Goal: Task Accomplishment & Management: Use online tool/utility

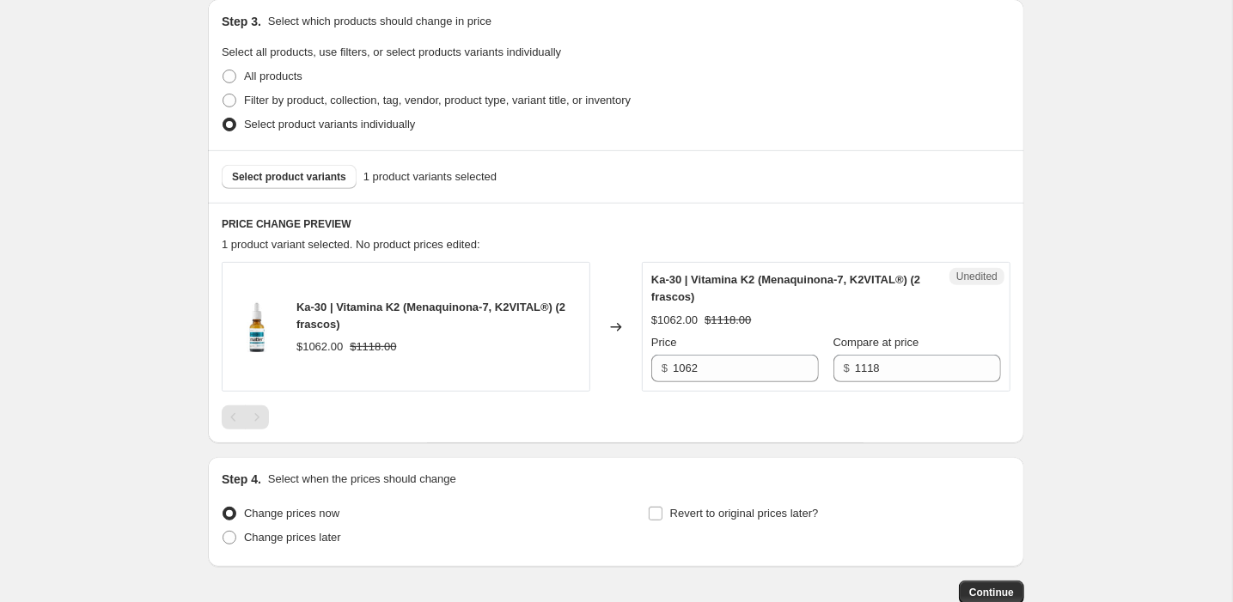
scroll to position [374, 0]
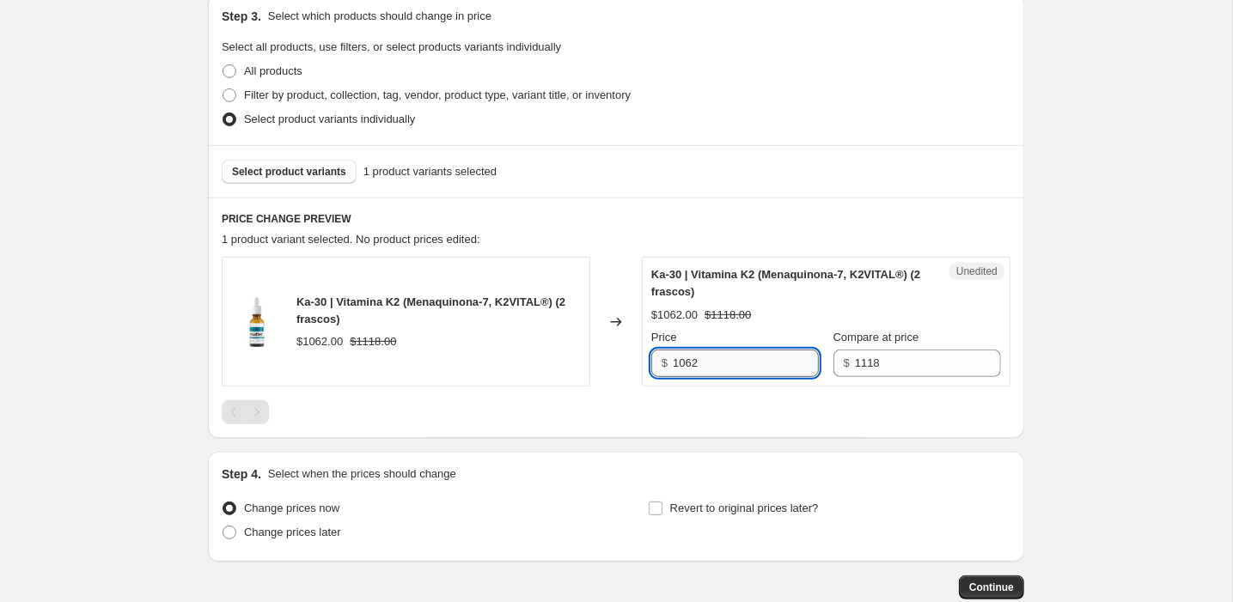
click at [712, 365] on input "1062" at bounding box center [746, 364] width 146 height 28
click at [310, 173] on span "Select product variants" at bounding box center [289, 172] width 114 height 14
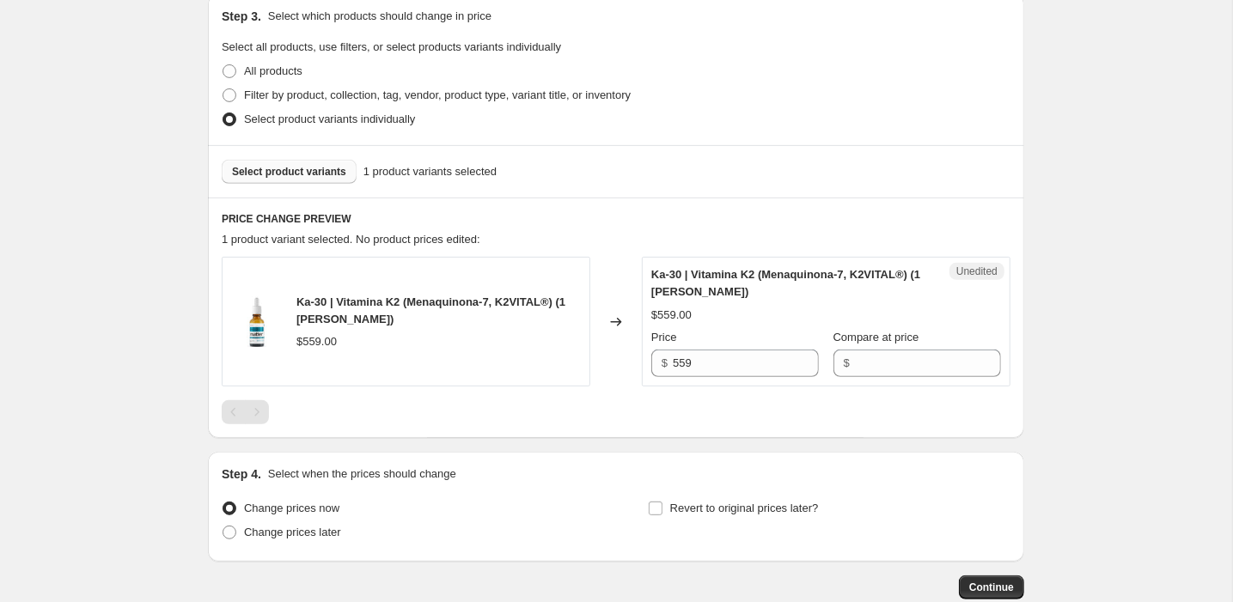
click at [282, 169] on span "Select product variants" at bounding box center [289, 172] width 114 height 14
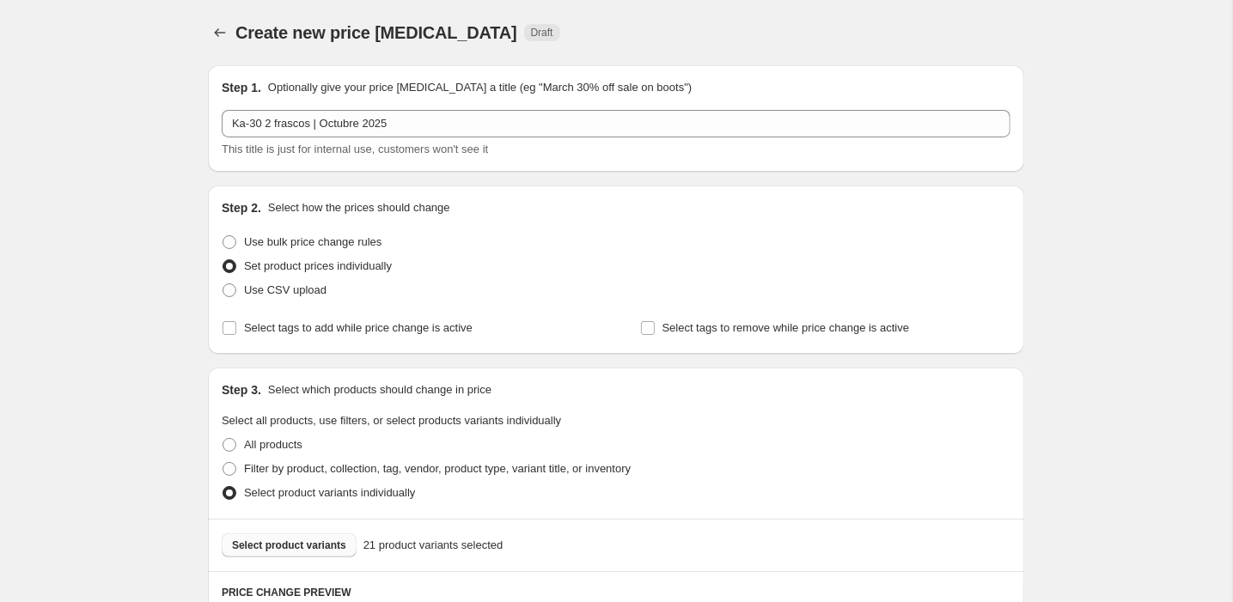
scroll to position [0, 0]
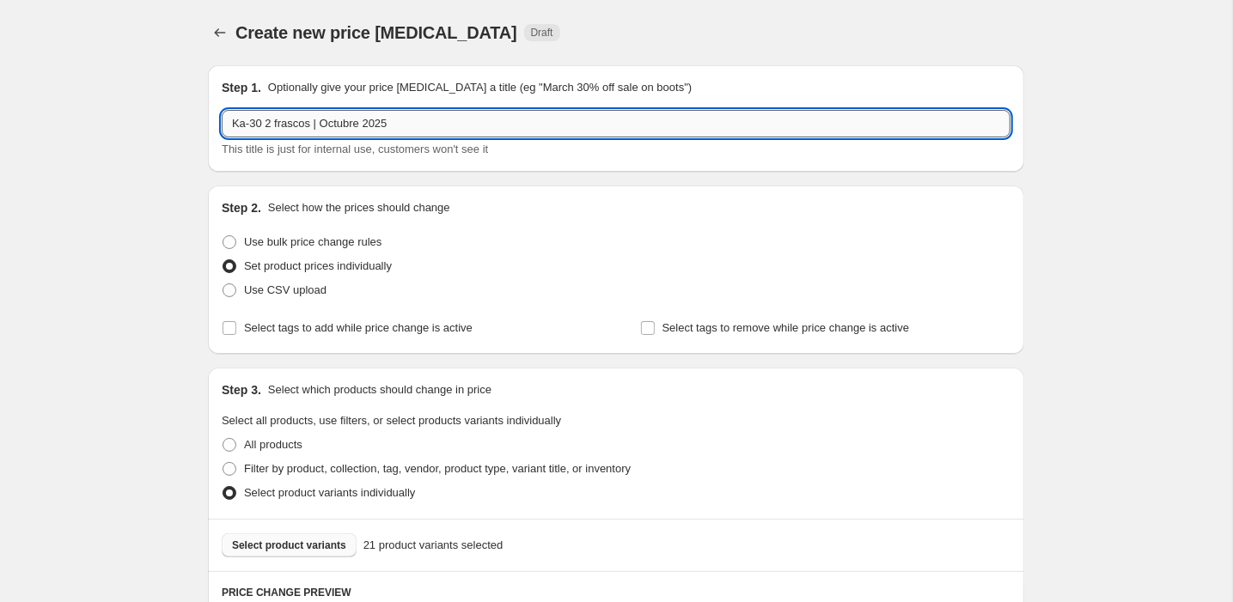
drag, startPoint x: 419, startPoint y: 113, endPoint x: 319, endPoint y: 113, distance: 100.6
click at [319, 113] on input "Ka-30 2 frascos | Octubre 2025" at bounding box center [616, 124] width 789 height 28
click at [289, 119] on input "Ka-30 2 frascos | Octubre 2025" at bounding box center [616, 124] width 789 height 28
drag, startPoint x: 323, startPoint y: 123, endPoint x: 237, endPoint y: 123, distance: 85.9
click at [237, 123] on input "Ka-30 2 frascos | Octubre 2025" at bounding box center [616, 124] width 789 height 28
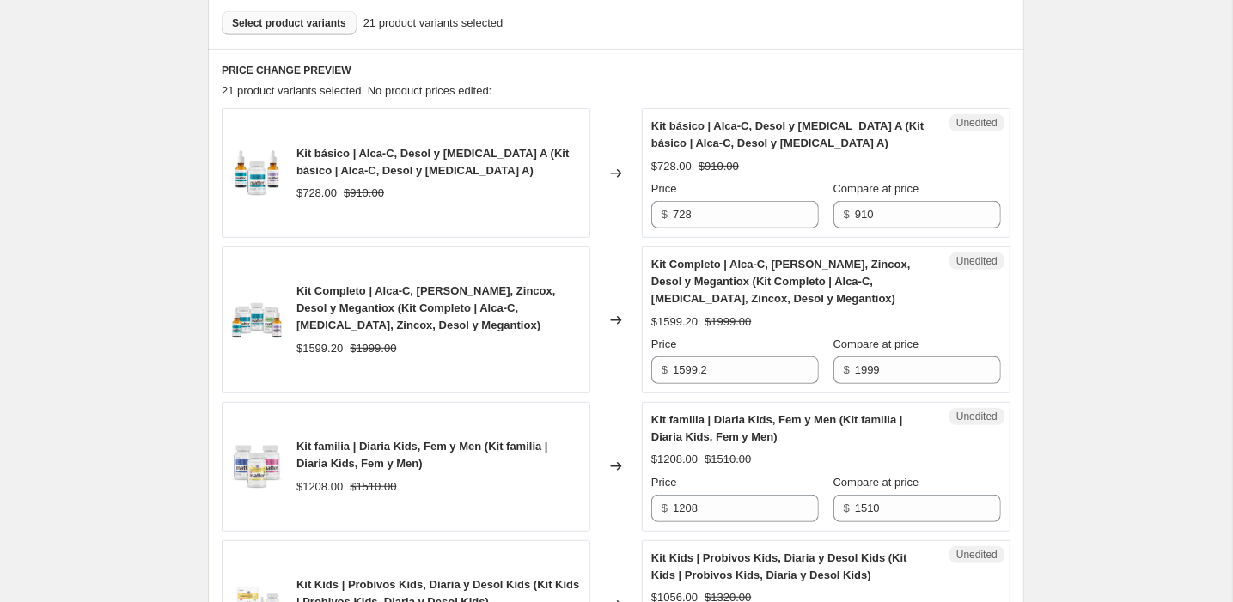
scroll to position [503, 0]
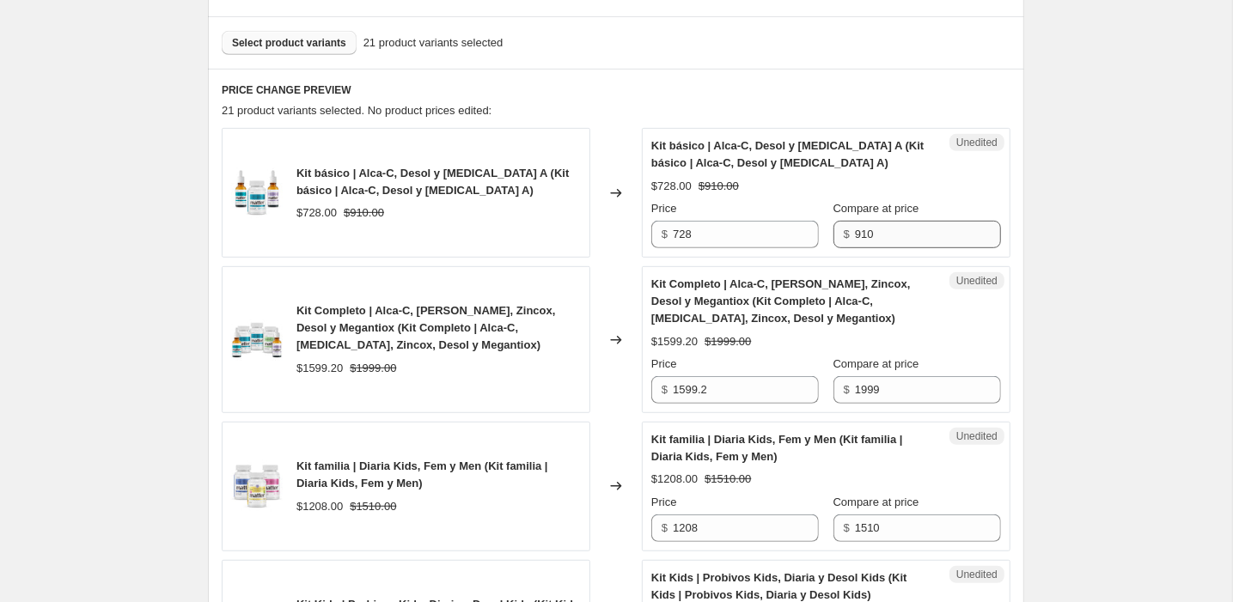
type input "Kits | Octubre 2025"
click at [877, 227] on input "910" at bounding box center [928, 235] width 146 height 28
type input "910"
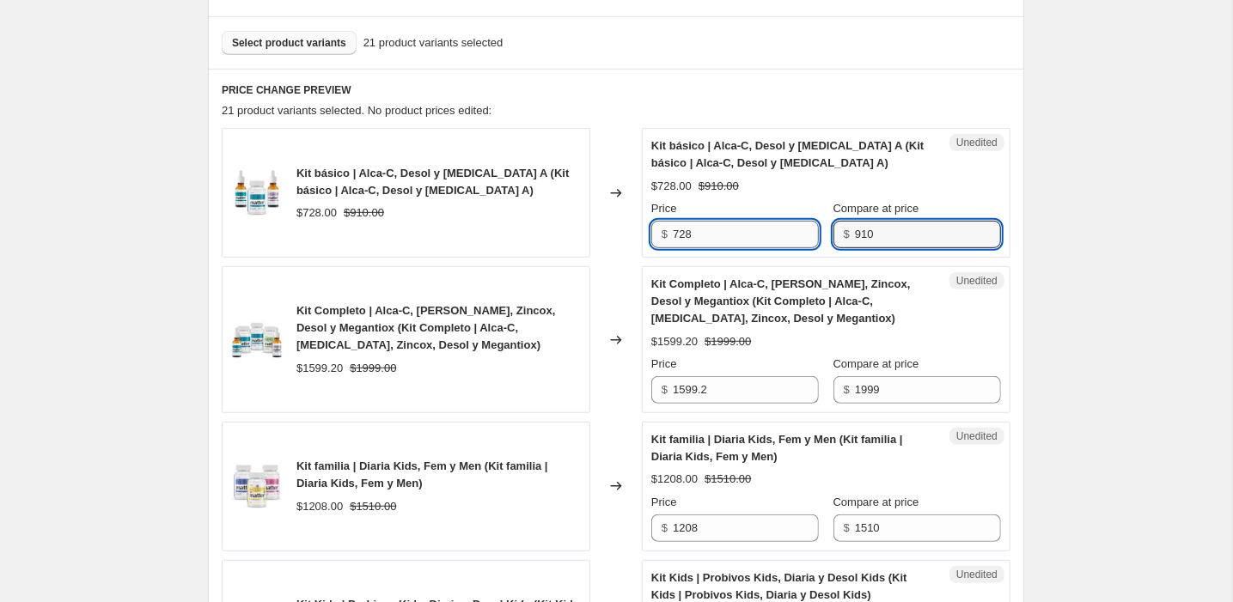
click at [686, 242] on input "728" at bounding box center [746, 235] width 146 height 28
type input "7"
type input "728"
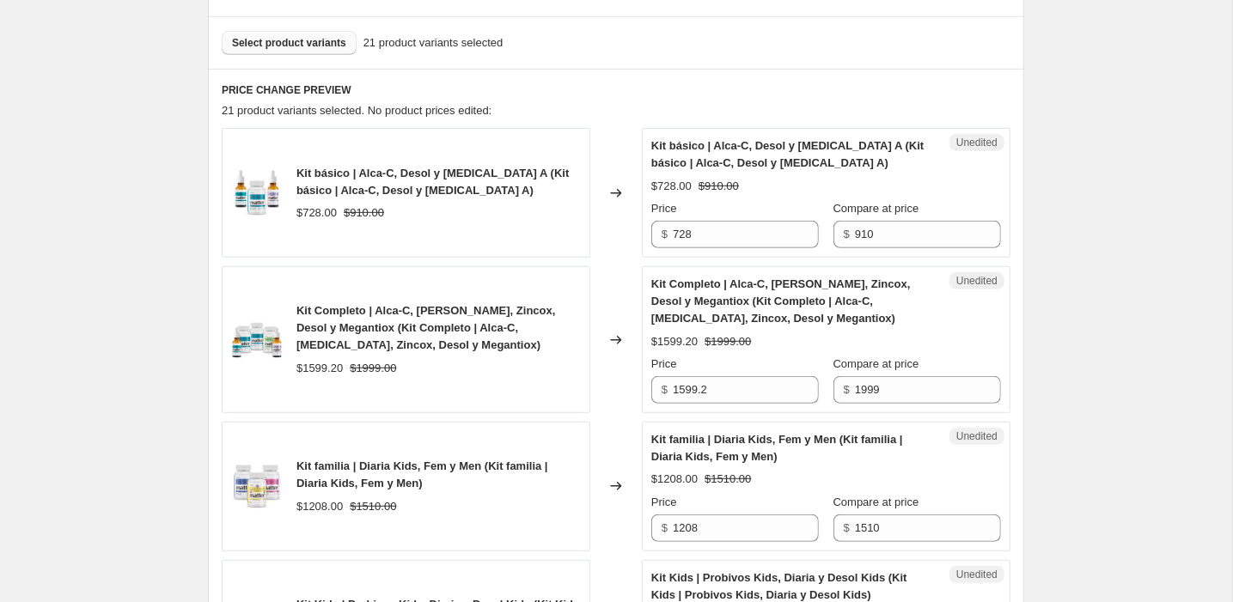
click at [729, 299] on span "Kit Completo | Alca-C, [PERSON_NAME], Zincox, Desol y Megantiox (Kit Completo |…" at bounding box center [780, 301] width 259 height 47
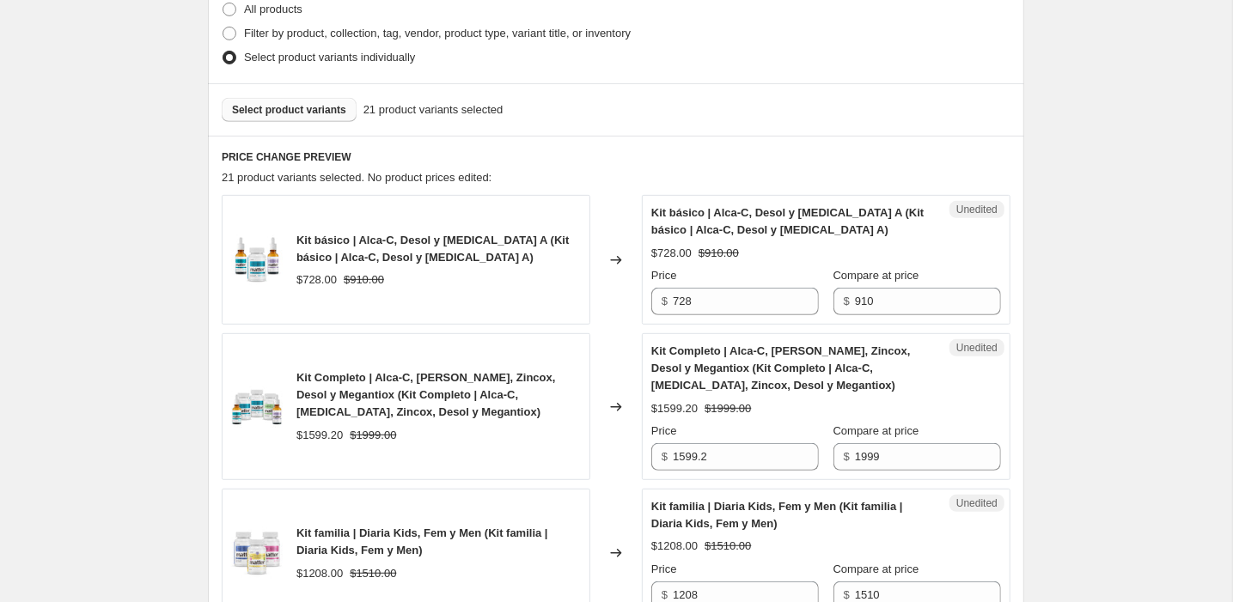
click at [319, 101] on button "Select product variants" at bounding box center [289, 110] width 135 height 24
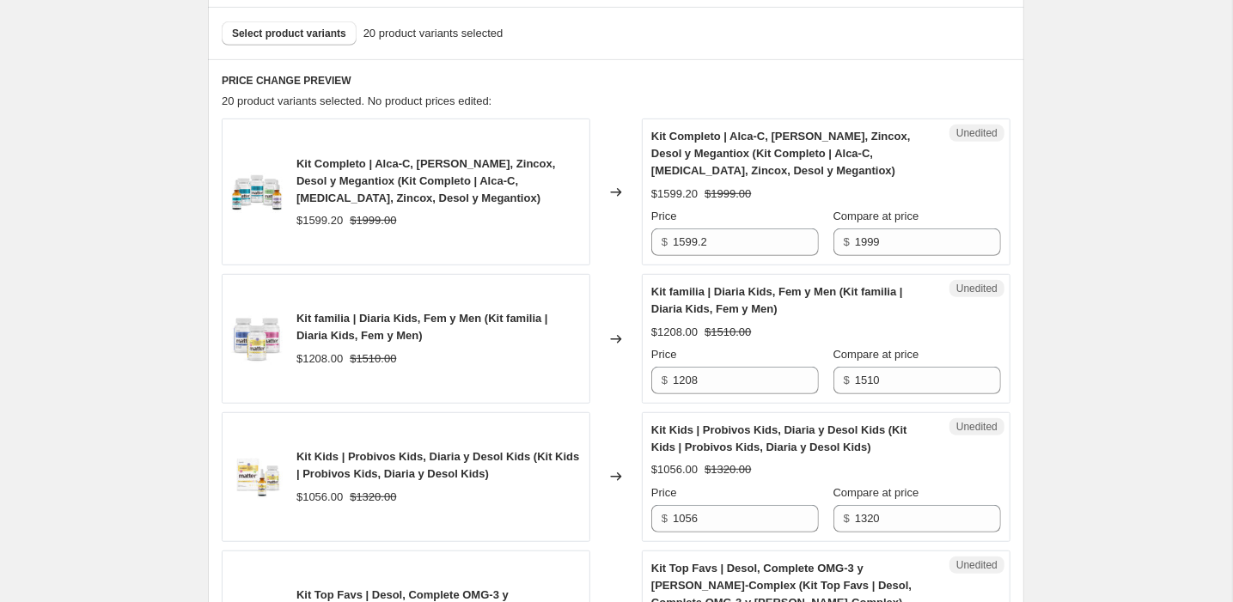
scroll to position [514, 0]
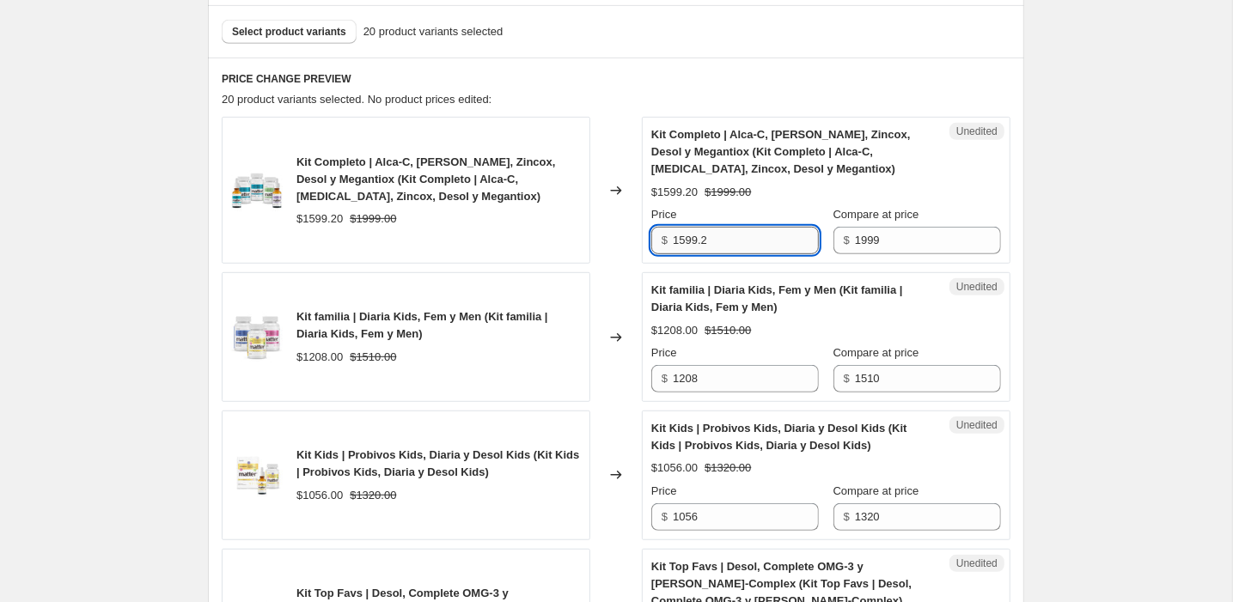
click at [714, 237] on input "1599.2" at bounding box center [746, 241] width 146 height 28
type input "1599"
click at [760, 282] on div "Kit familia | Diaria Kids, Fem y Men (Kit familia | Diaria Kids, Fem y Men)" at bounding box center [791, 299] width 281 height 34
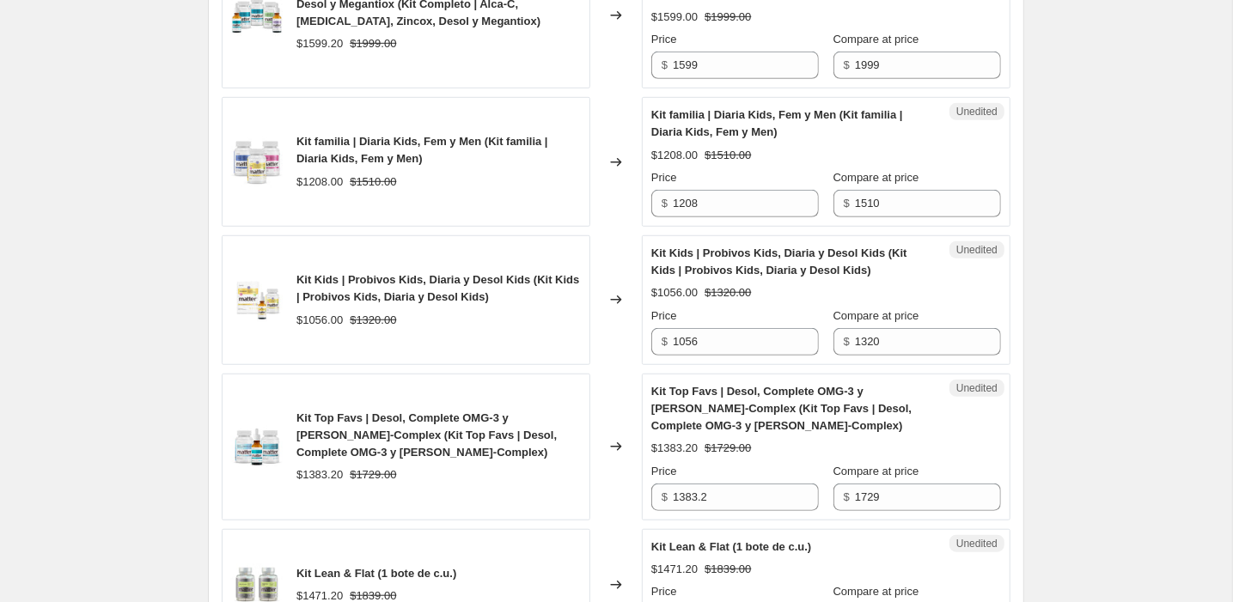
scroll to position [694, 0]
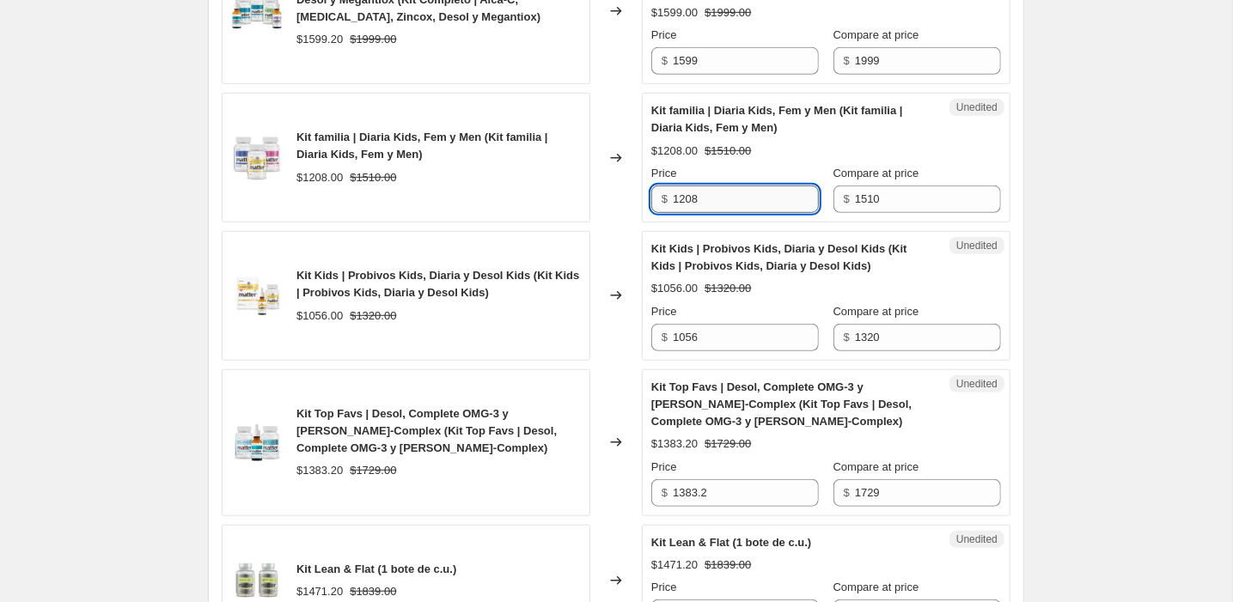
click at [791, 193] on input "1208" at bounding box center [746, 200] width 146 height 28
click at [892, 207] on input "1510" at bounding box center [928, 200] width 146 height 28
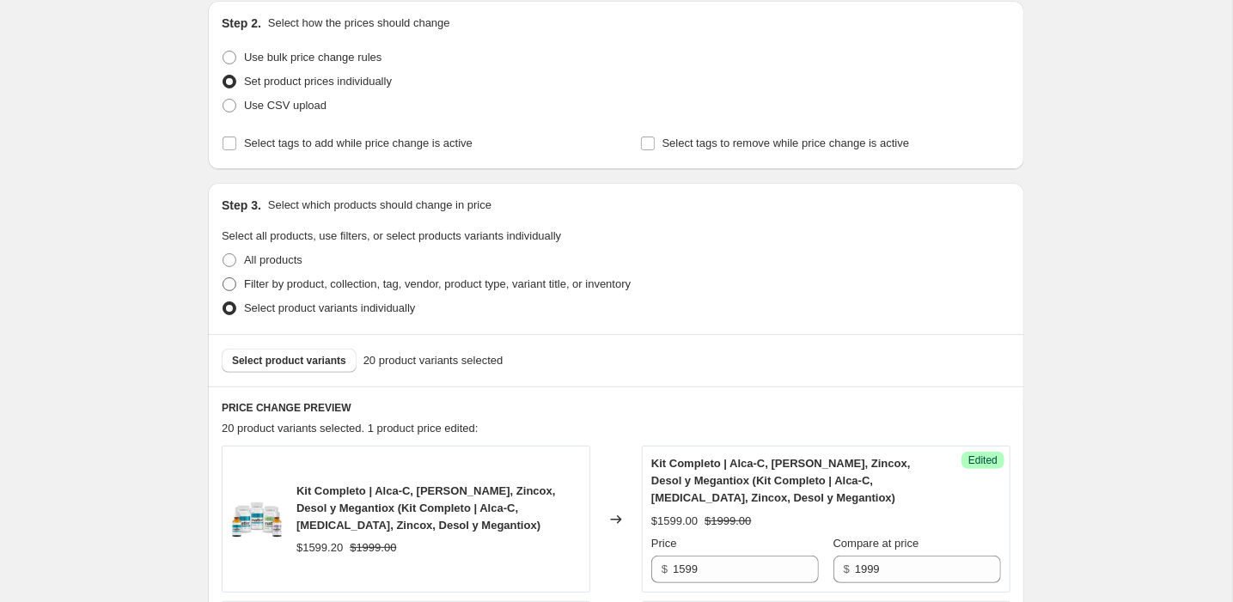
scroll to position [278, 0]
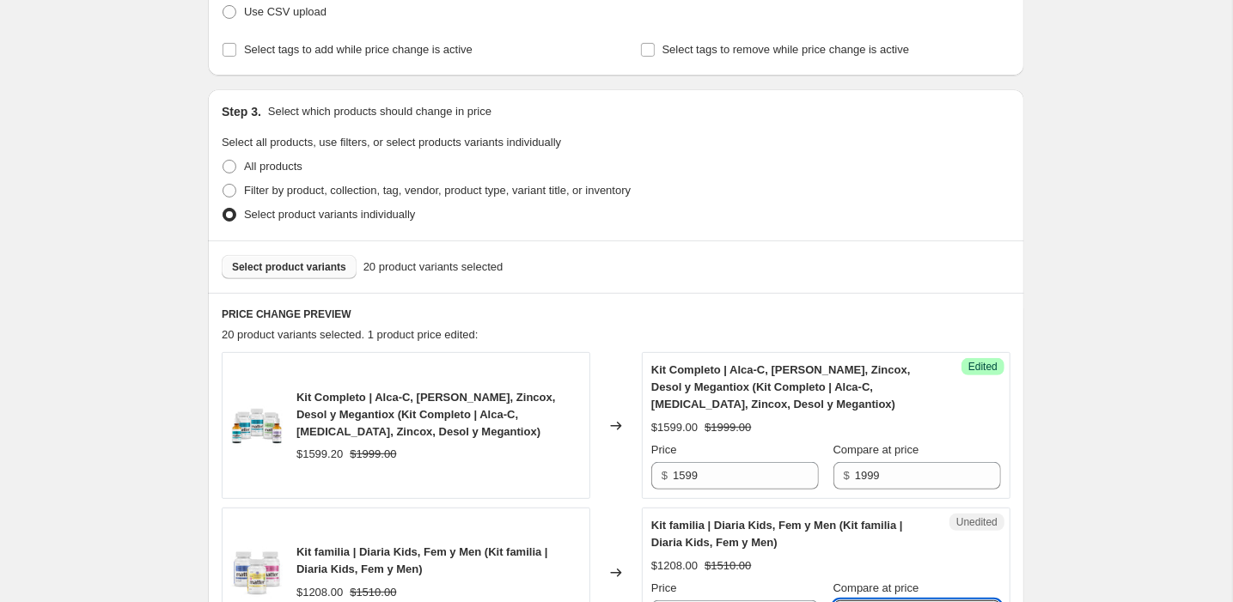
click at [273, 276] on button "Select product variants" at bounding box center [289, 267] width 135 height 24
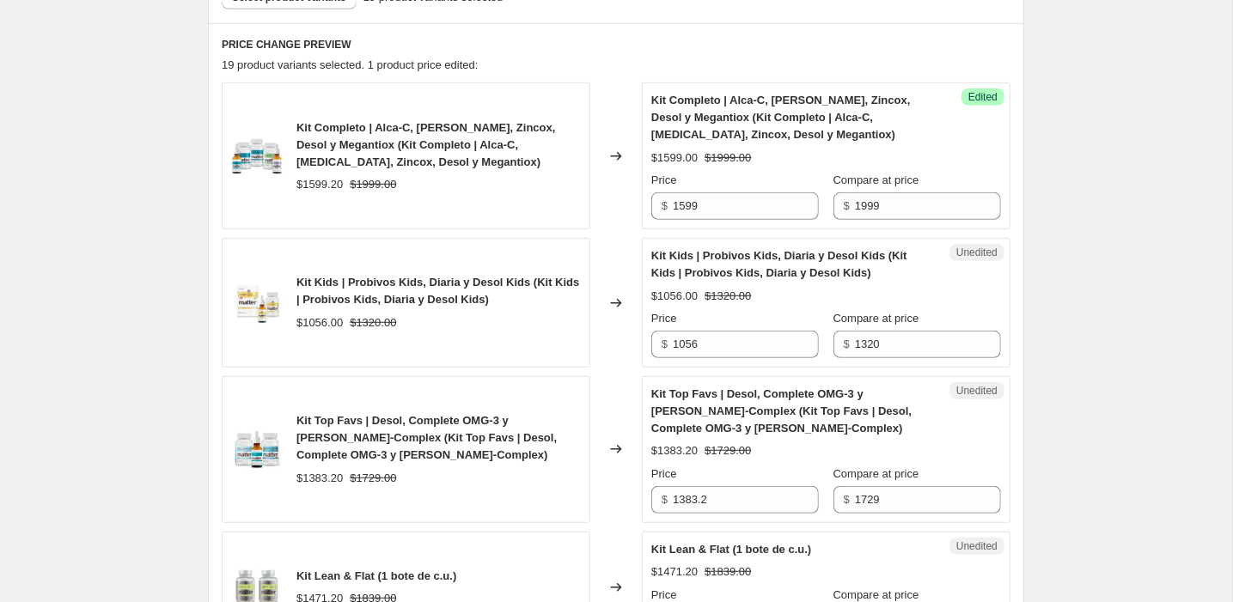
scroll to position [453, 0]
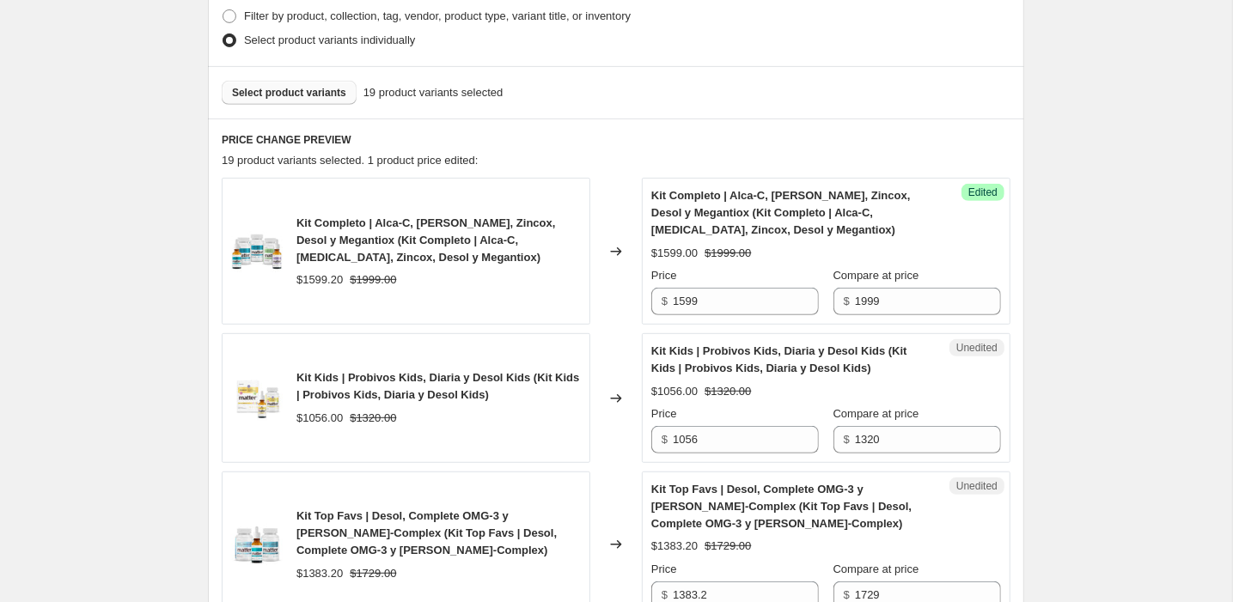
click at [306, 85] on button "Select product variants" at bounding box center [289, 93] width 135 height 24
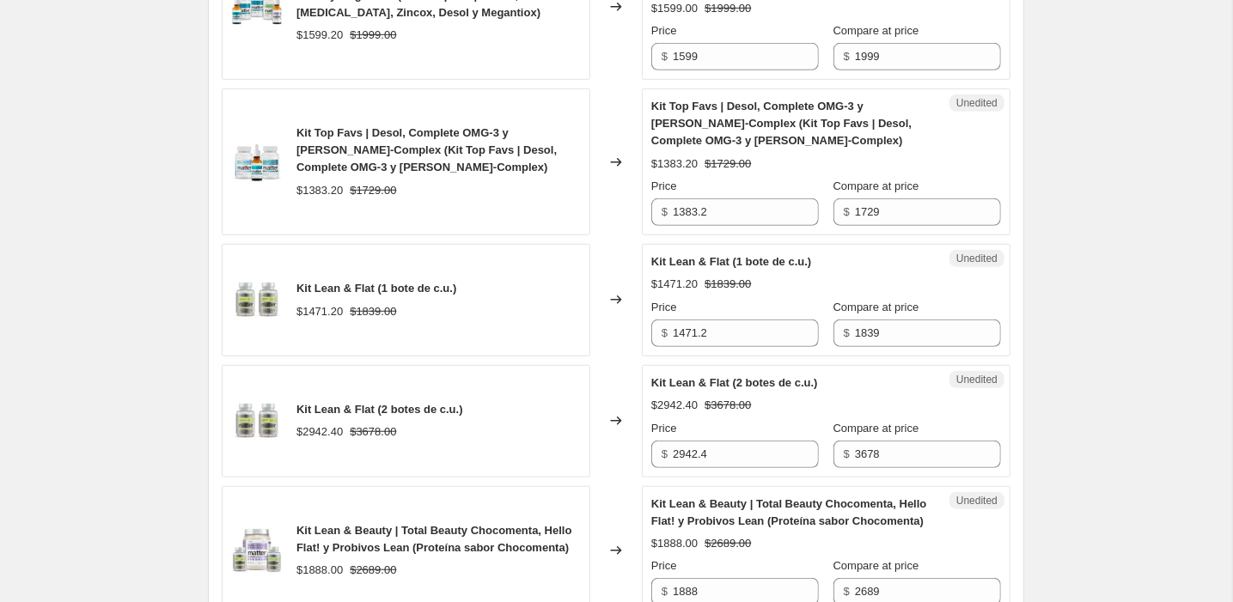
scroll to position [696, 0]
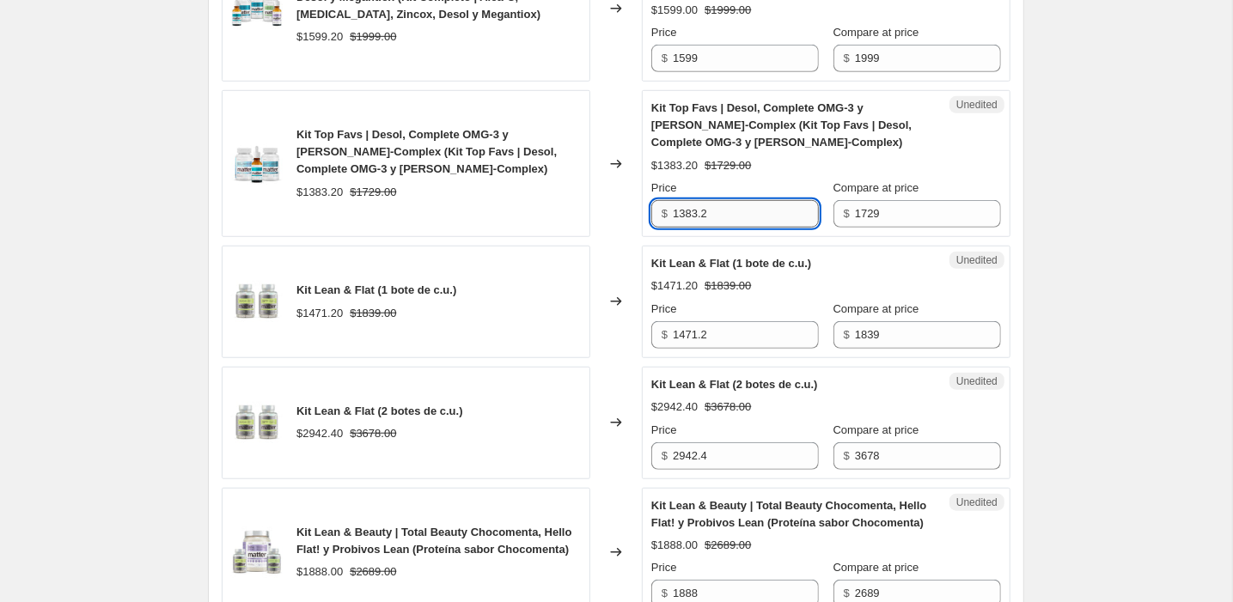
click at [751, 212] on input "1383.2" at bounding box center [746, 214] width 146 height 28
type input "1383"
click at [767, 266] on span "Kit Lean & Flat (1 bote de c.u.)" at bounding box center [731, 263] width 160 height 13
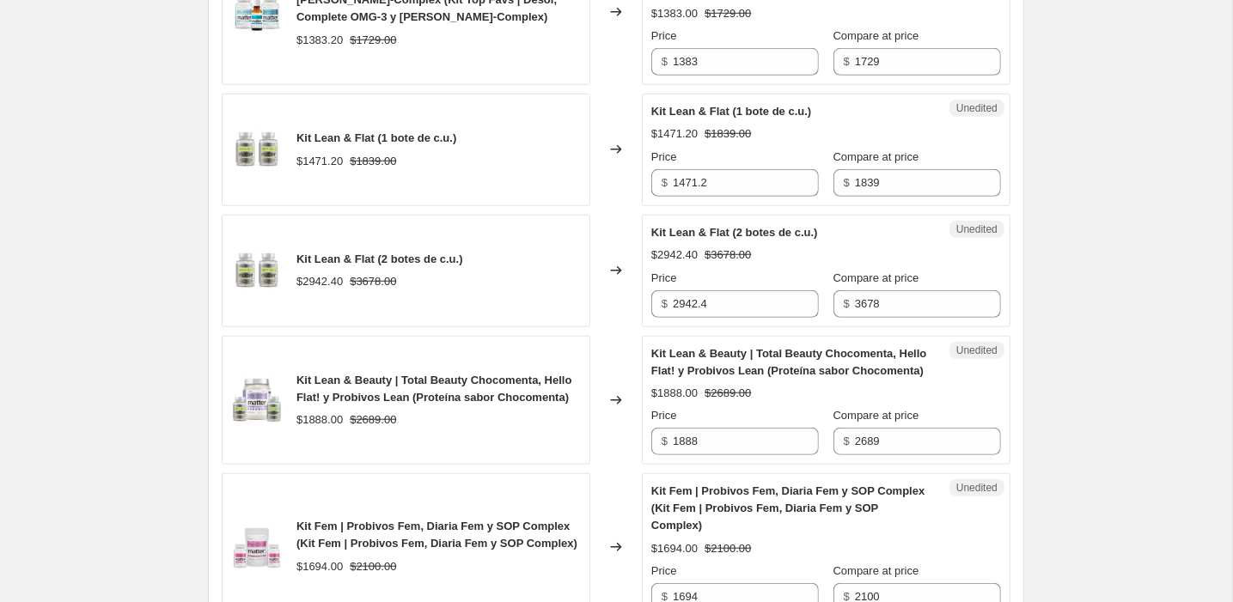
scroll to position [850, 0]
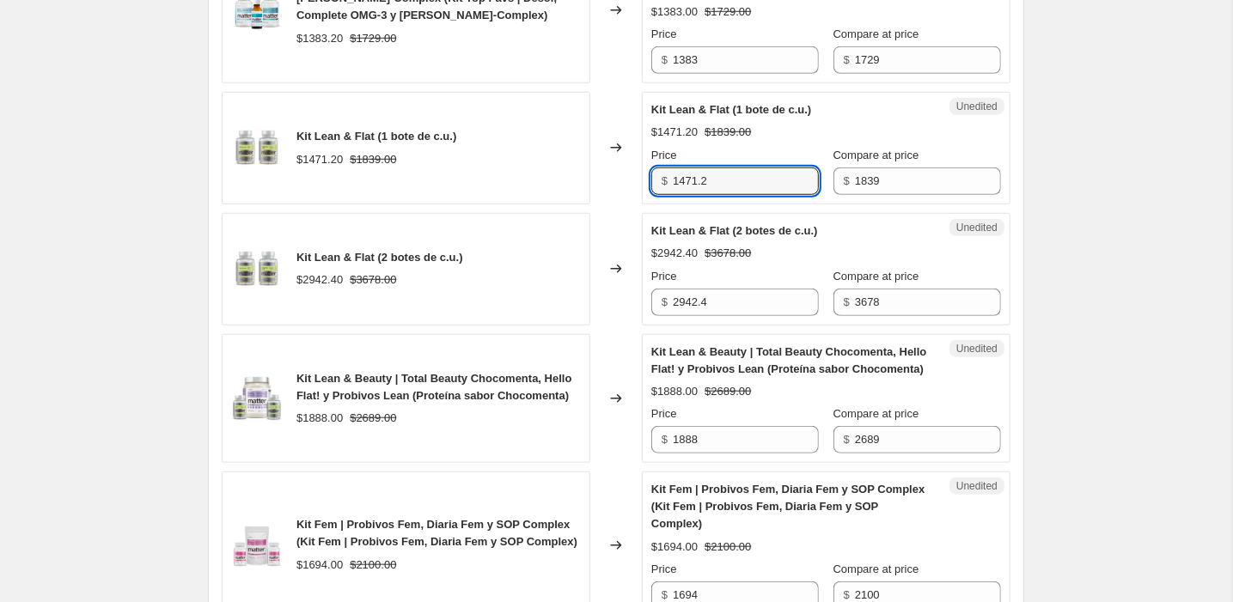
drag, startPoint x: 721, startPoint y: 179, endPoint x: 657, endPoint y: 178, distance: 63.6
click at [657, 179] on div "$ 1471.2" at bounding box center [735, 182] width 168 height 28
type input "1469"
click at [859, 133] on div "$1471.20 $1839.00" at bounding box center [826, 132] width 350 height 17
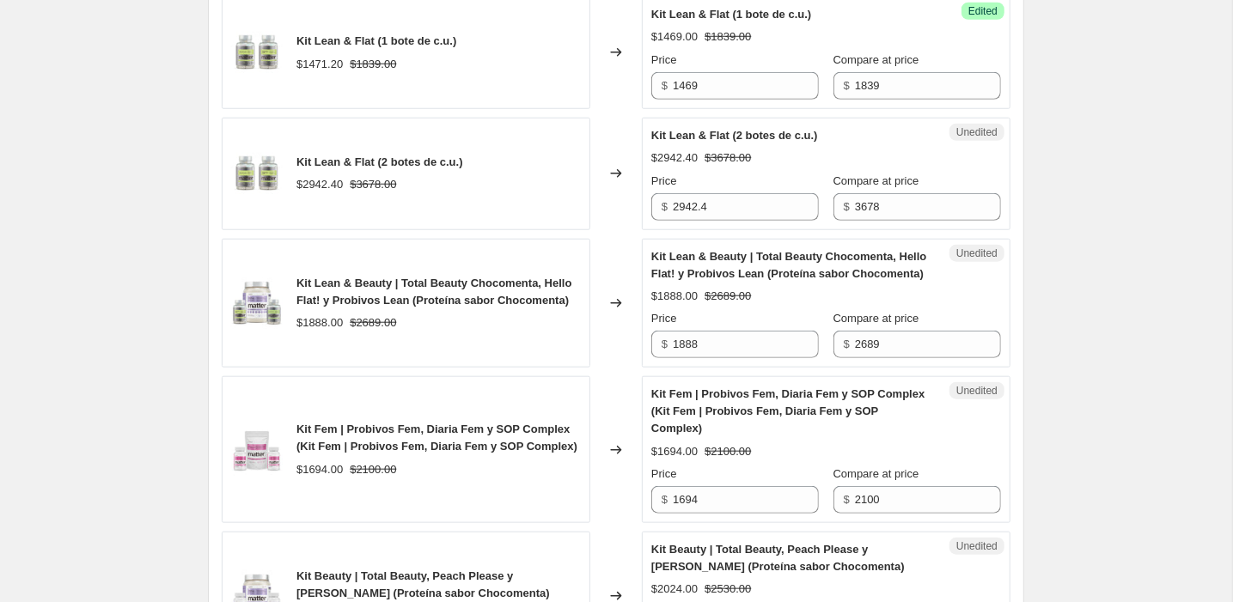
scroll to position [953, 0]
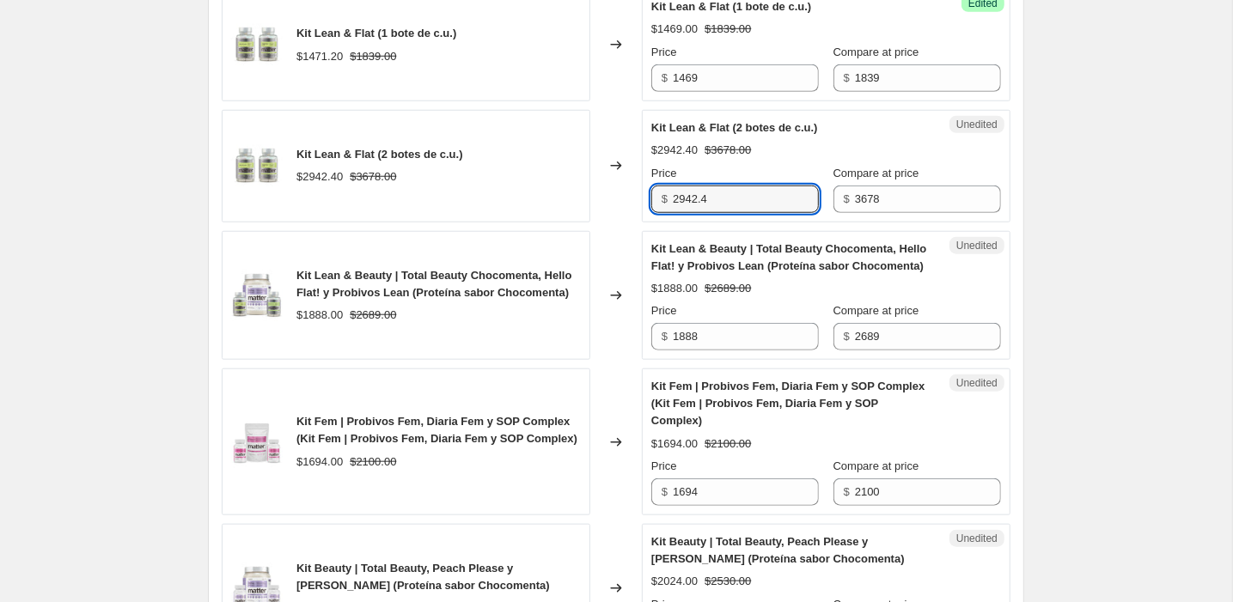
drag, startPoint x: 720, startPoint y: 205, endPoint x: 662, endPoint y: 203, distance: 58.5
click at [663, 203] on div "$ 2942.4" at bounding box center [735, 200] width 168 height 28
type input "2869"
click at [612, 231] on div "Changed to" at bounding box center [616, 296] width 52 height 130
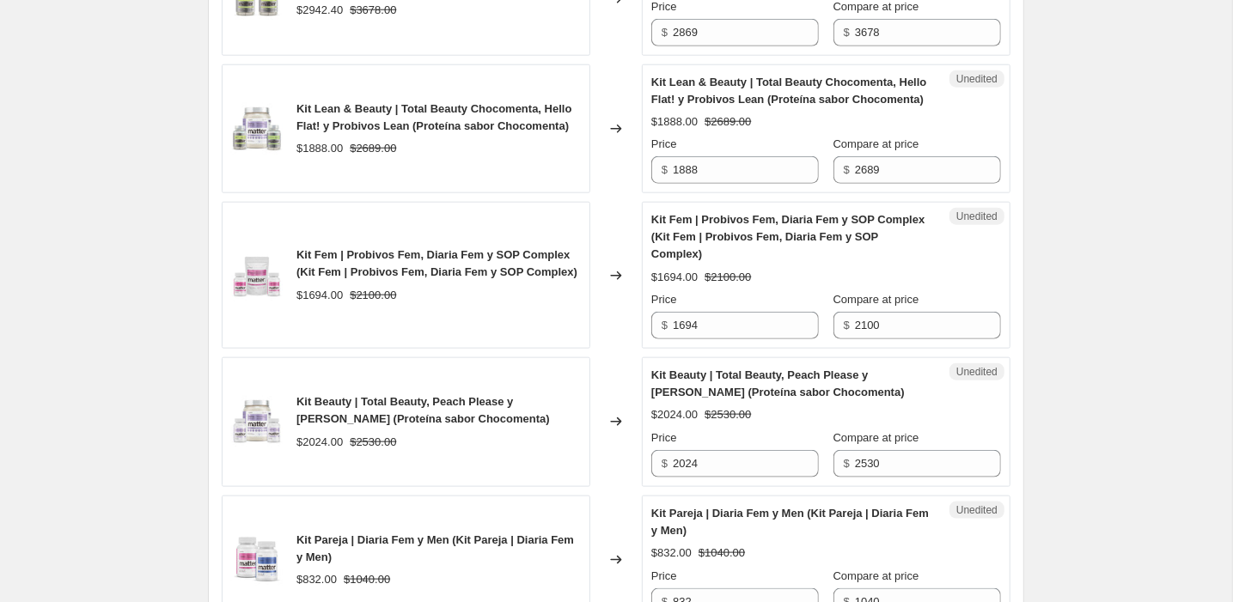
scroll to position [1137, 0]
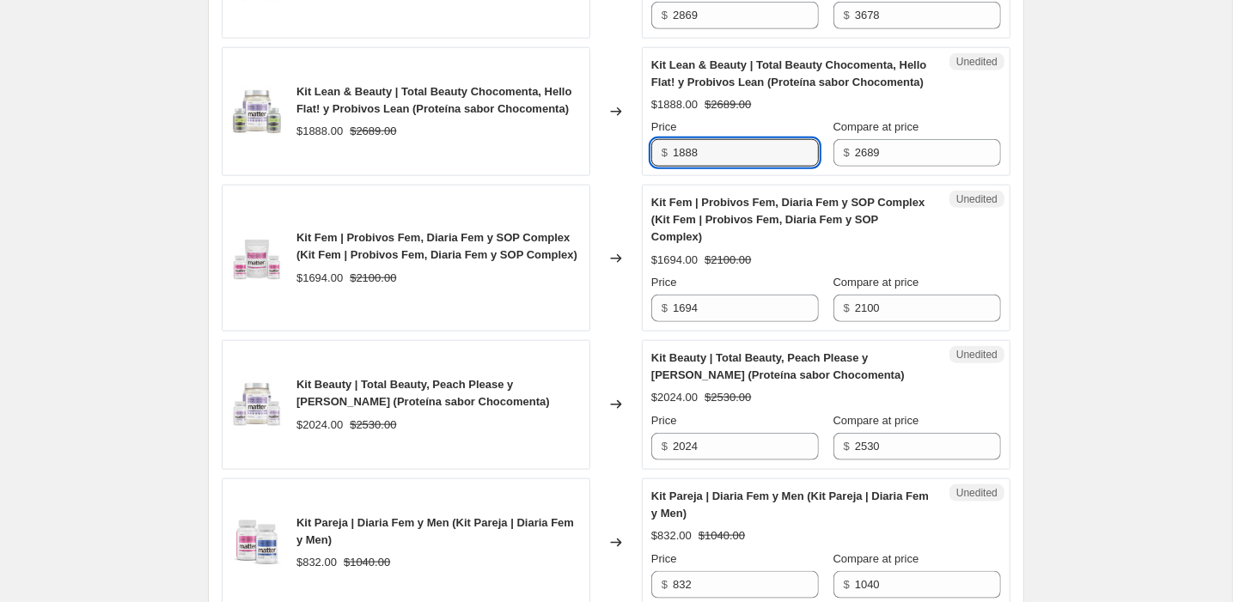
drag, startPoint x: 762, startPoint y: 173, endPoint x: 657, endPoint y: 171, distance: 104.9
click at [657, 167] on div "$ 1888" at bounding box center [735, 153] width 168 height 28
type input "2149"
click at [560, 202] on div "Kit Fem | Probivos Fem, Diaria Fem y SOP Complex (Kit Fem | Probivos Fem, Diari…" at bounding box center [406, 258] width 369 height 147
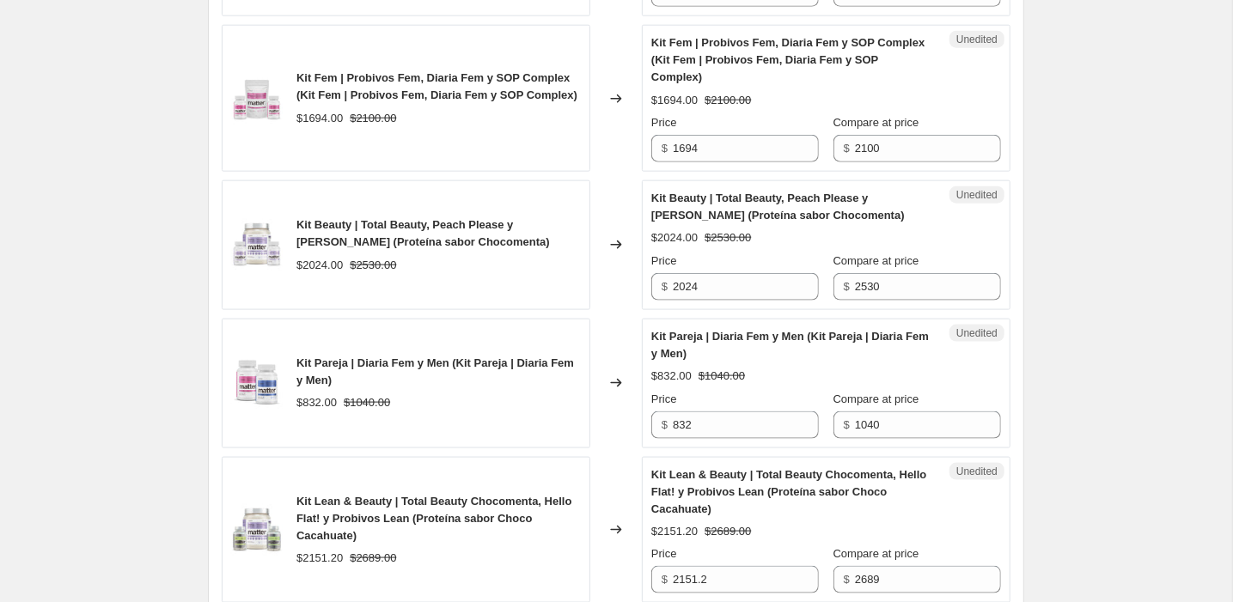
scroll to position [1311, 0]
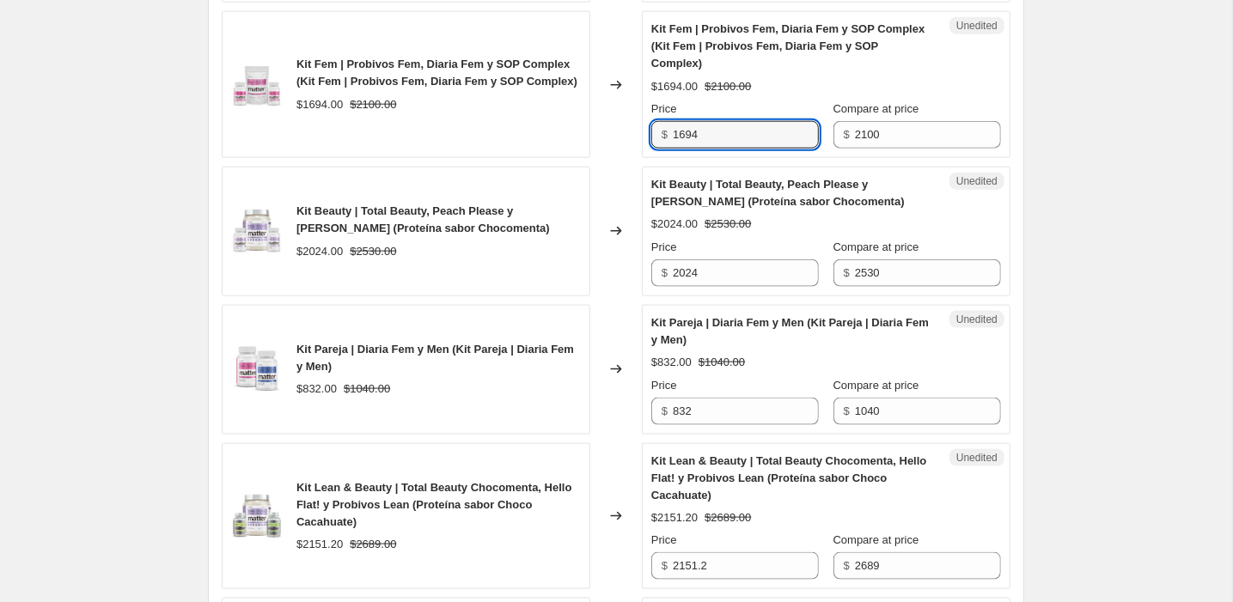
drag, startPoint x: 752, startPoint y: 152, endPoint x: 662, endPoint y: 151, distance: 90.2
click at [662, 149] on div "$ 1694" at bounding box center [735, 135] width 168 height 28
type input "1575"
click at [827, 208] on span "Kit Beauty | Total Beauty, Peach Please y [PERSON_NAME] (Proteína sabor Chocome…" at bounding box center [778, 193] width 254 height 30
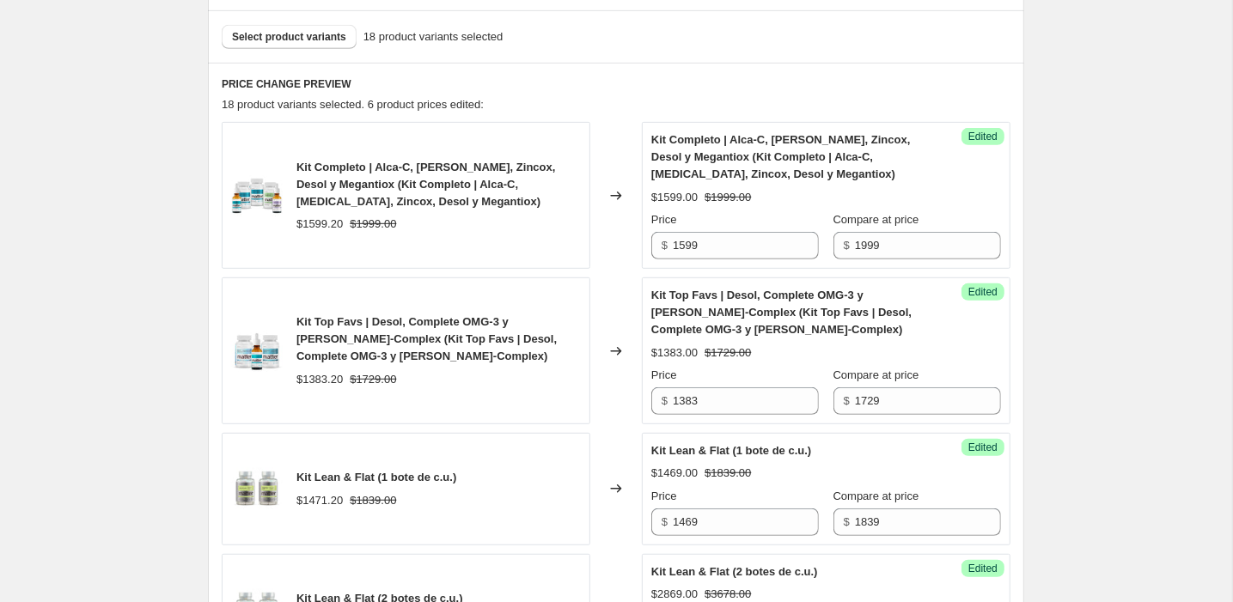
scroll to position [421, 0]
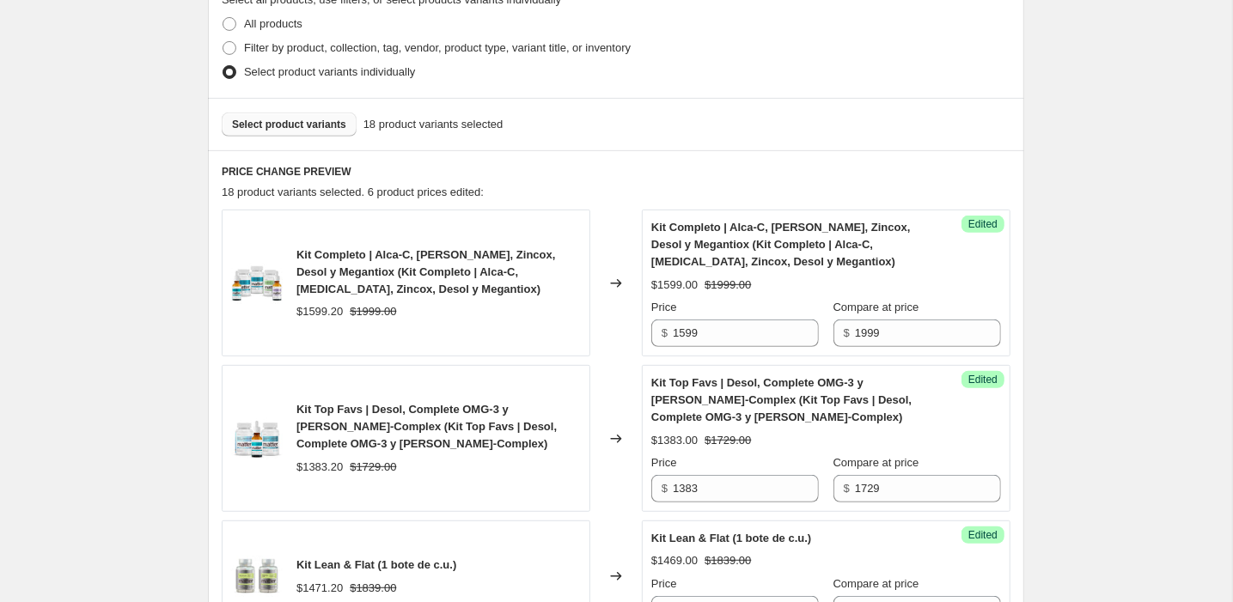
click at [289, 113] on button "Select product variants" at bounding box center [289, 125] width 135 height 24
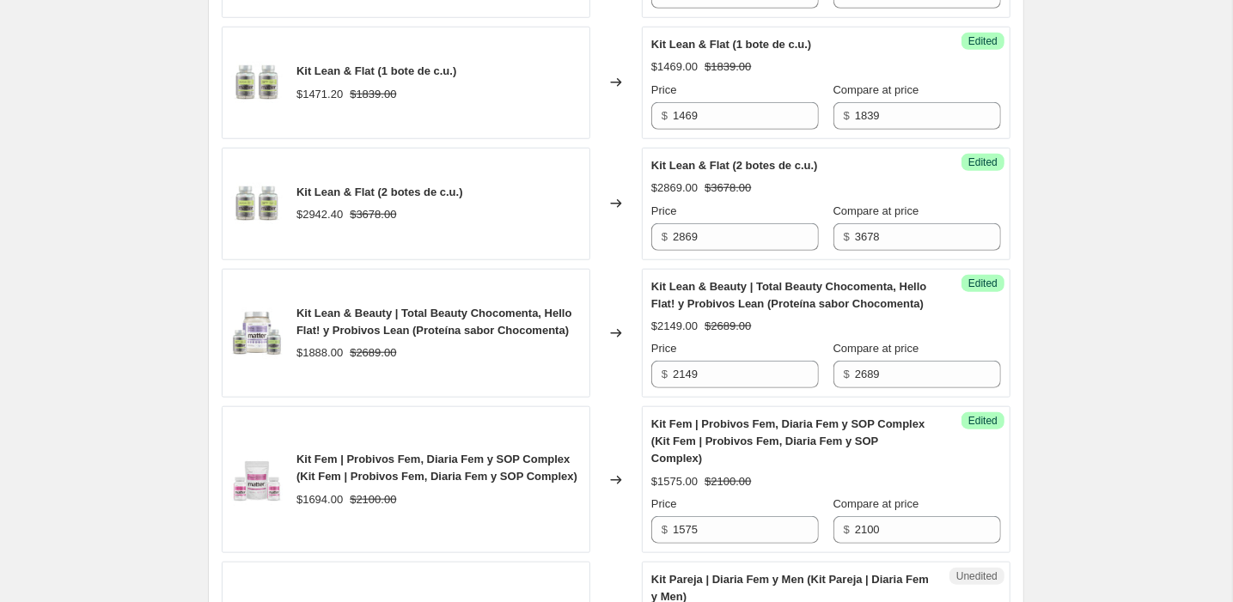
scroll to position [433, 0]
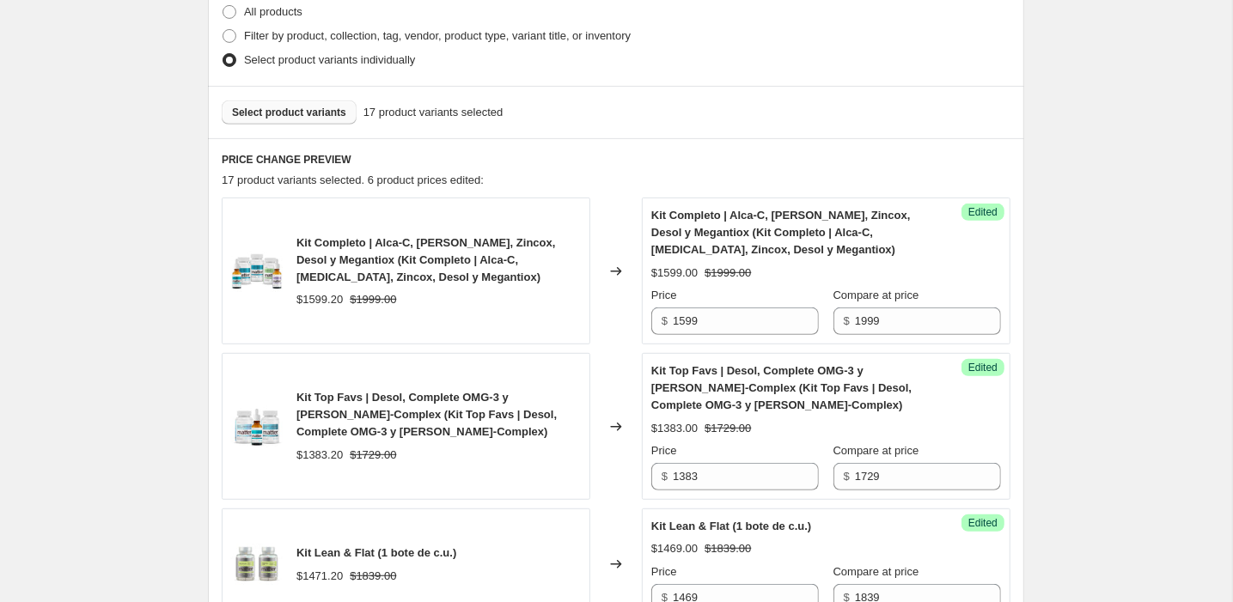
click at [294, 101] on button "Select product variants" at bounding box center [289, 113] width 135 height 24
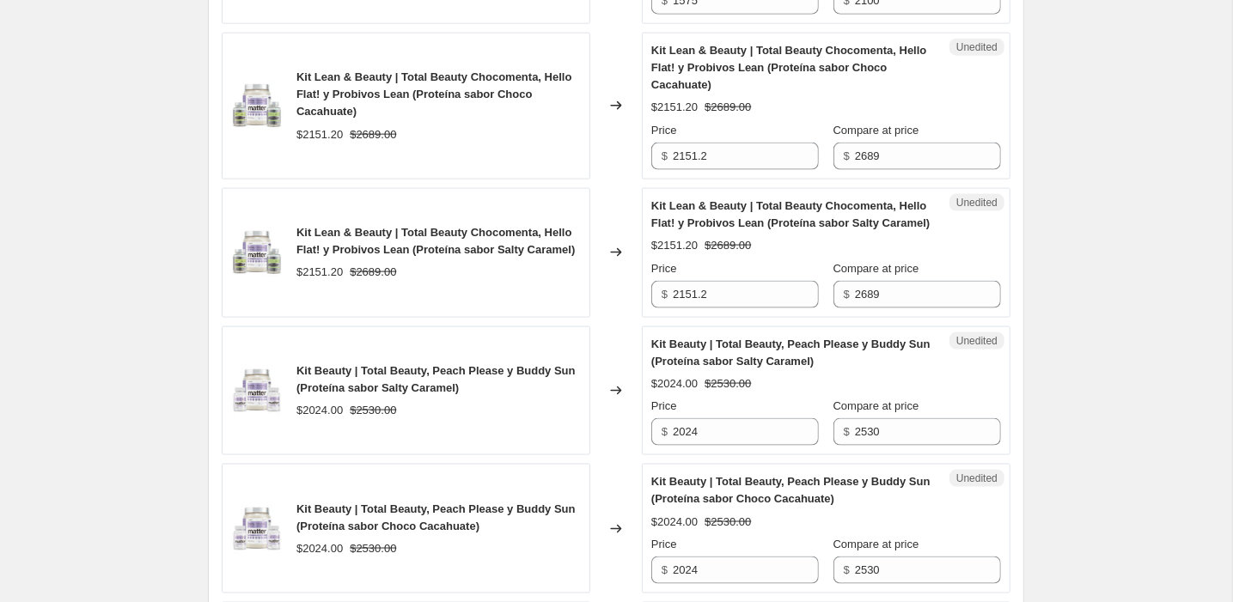
scroll to position [1448, 0]
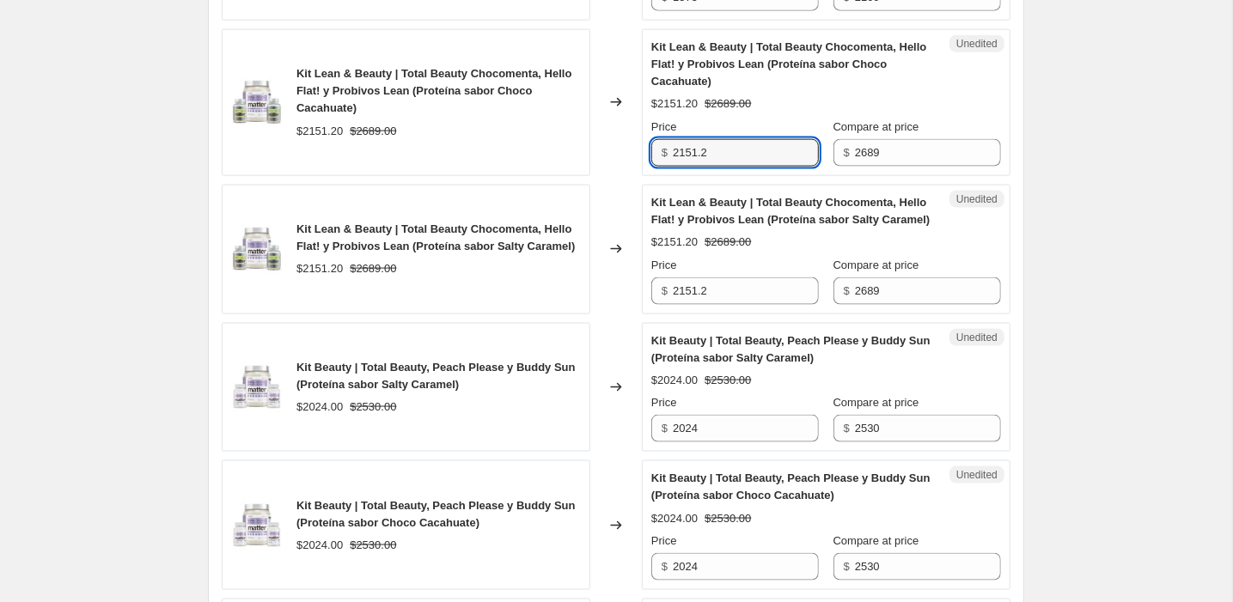
drag, startPoint x: 730, startPoint y: 171, endPoint x: 644, endPoint y: 170, distance: 85.9
click at [644, 171] on div "Unedited Kit Lean & Beauty | Total Beauty Chocomenta, Hello Flat! y Probivos Le…" at bounding box center [826, 102] width 369 height 147
type input "2149"
click at [587, 270] on div "Kit Lean & Beauty | Total Beauty Chocomenta, Hello Flat! y Probivos Lean (Prote…" at bounding box center [406, 250] width 369 height 130
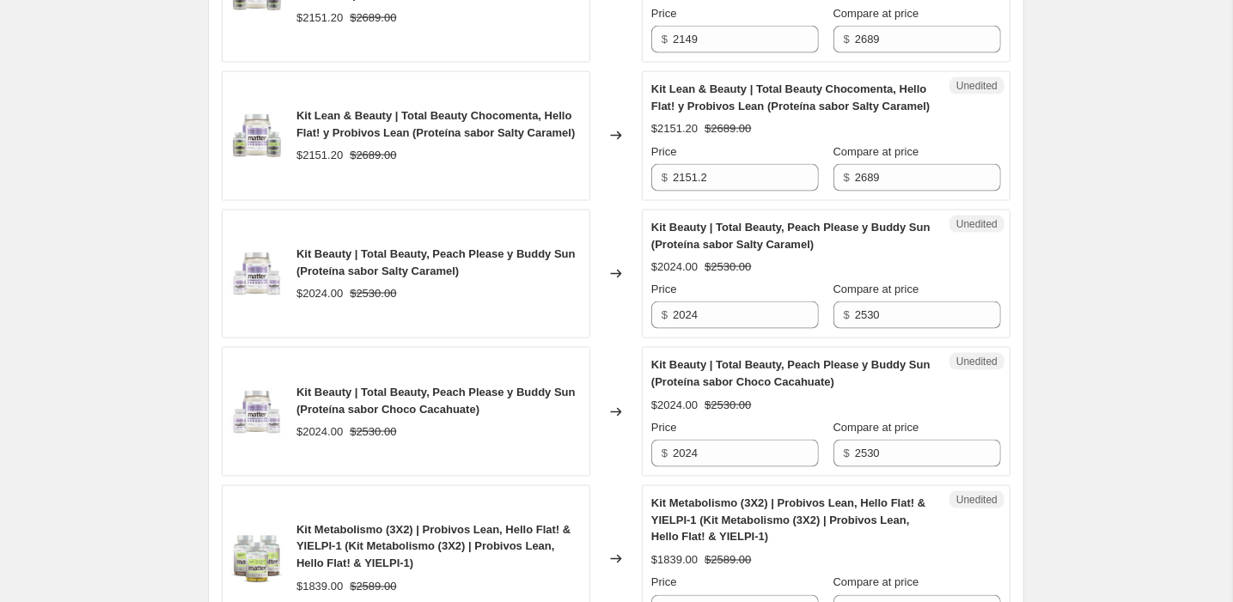
scroll to position [1583, 0]
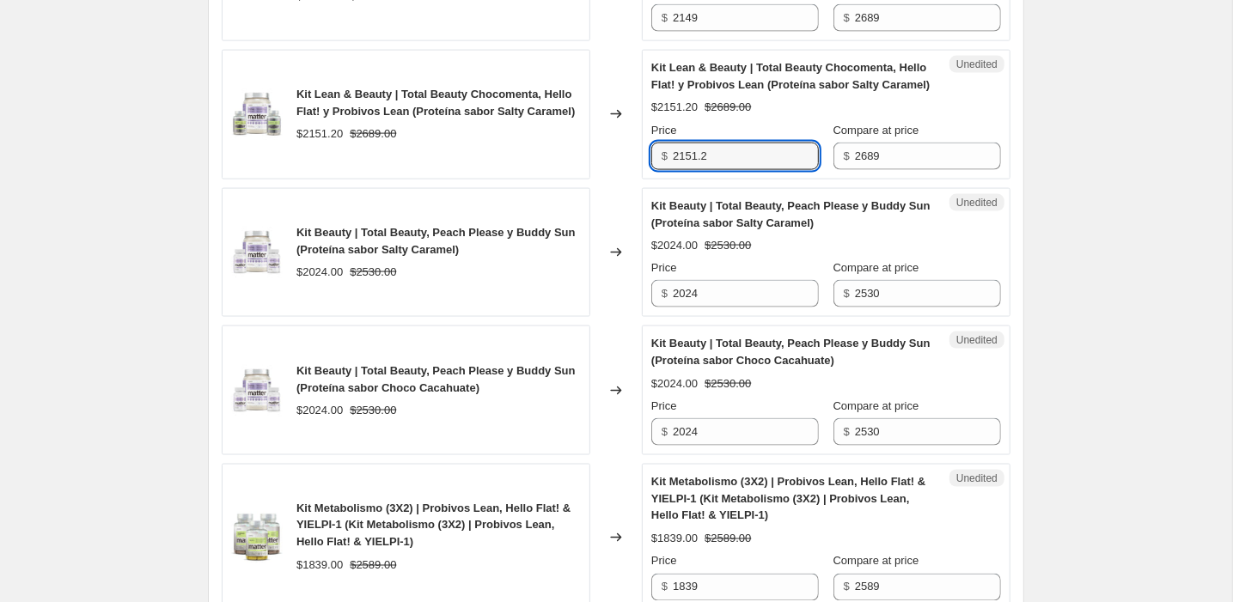
drag, startPoint x: 730, startPoint y: 193, endPoint x: 657, endPoint y: 193, distance: 73.9
click at [657, 170] on div "$ 2151.2" at bounding box center [735, 157] width 168 height 28
type input "2149"
click at [609, 256] on div "Changed to" at bounding box center [616, 253] width 52 height 130
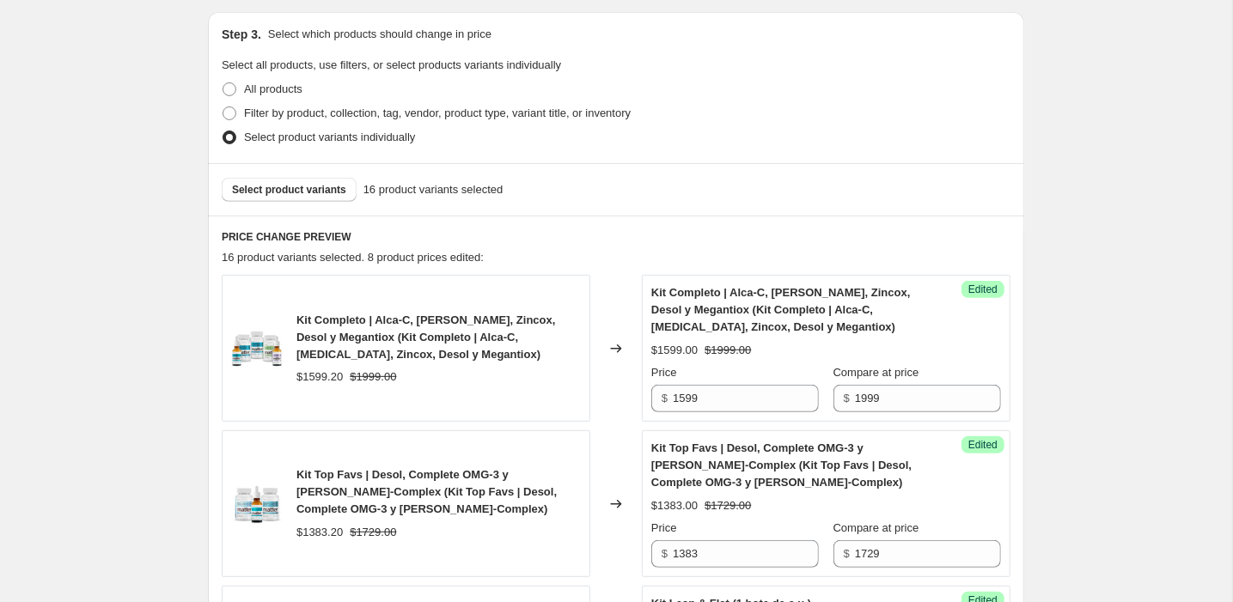
scroll to position [337, 0]
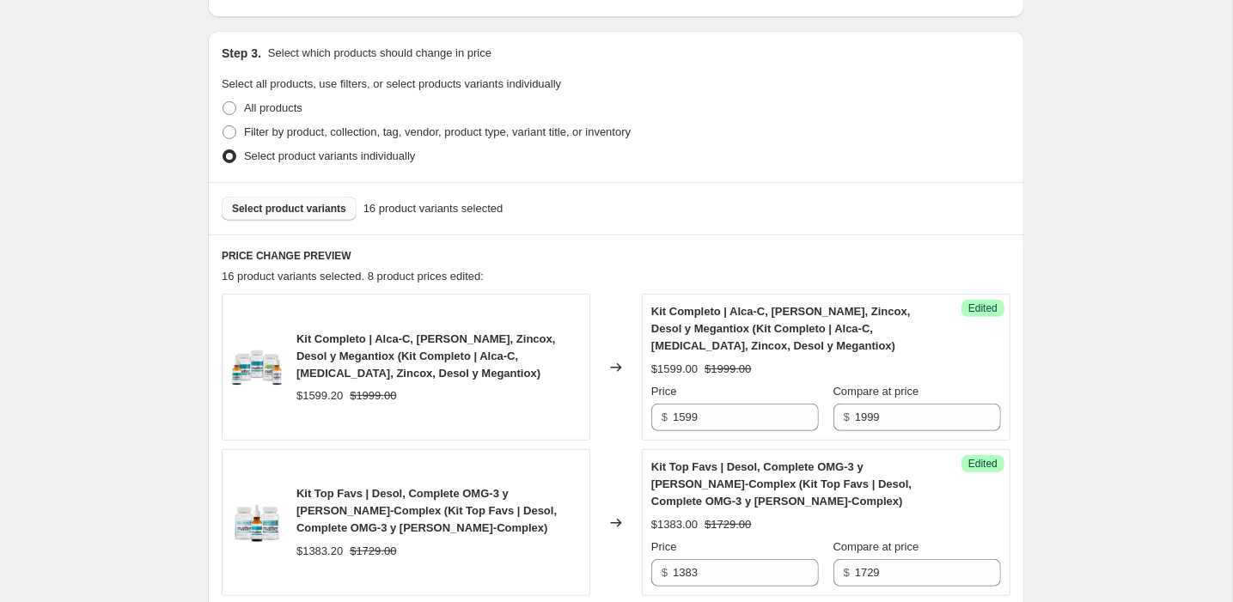
click at [316, 203] on span "Select product variants" at bounding box center [289, 209] width 114 height 14
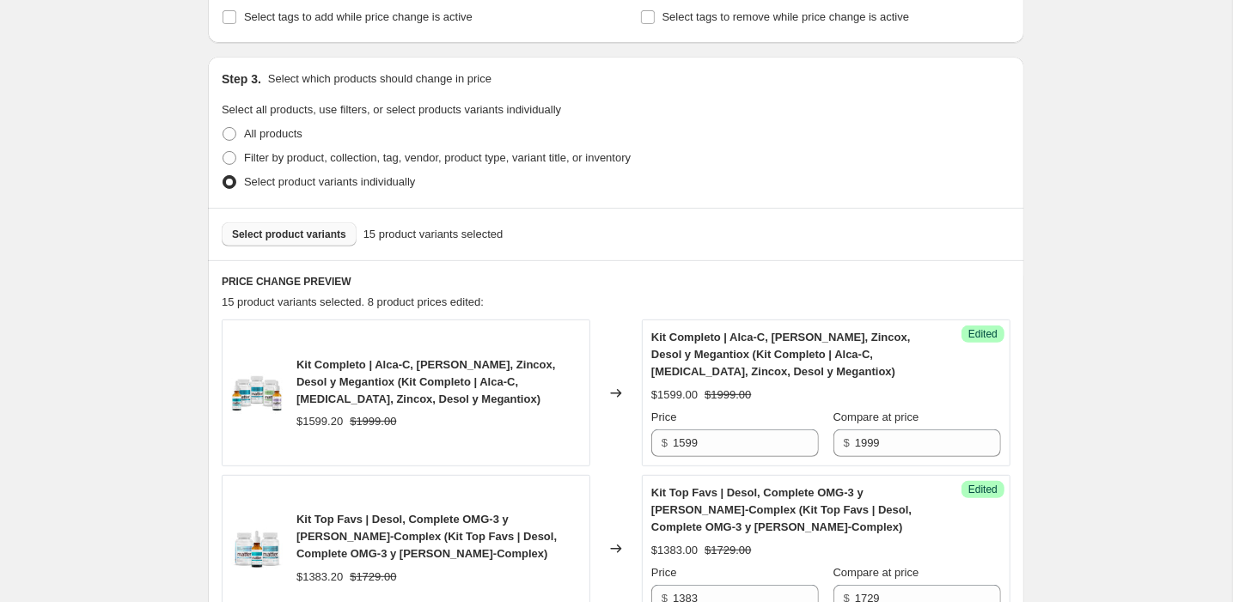
scroll to position [312, 0]
click at [301, 229] on span "Select product variants" at bounding box center [289, 234] width 114 height 14
